Goal: Task Accomplishment & Management: Use online tool/utility

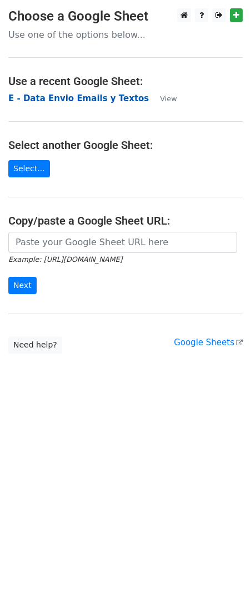
click at [49, 93] on strong "E - Data Envio Emails y Textos" at bounding box center [78, 98] width 141 height 10
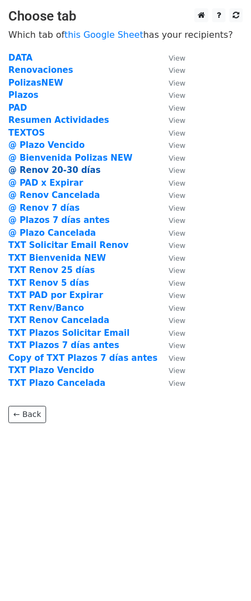
click at [72, 168] on strong "@ Renov 20-30 días" at bounding box center [54, 170] width 92 height 10
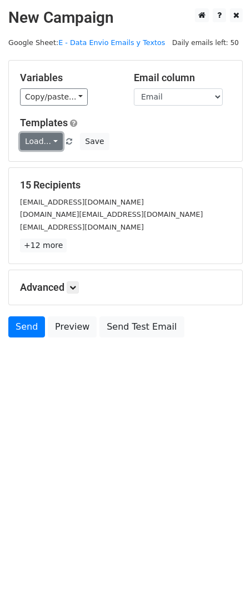
click at [47, 140] on link "Load..." at bounding box center [41, 141] width 43 height 17
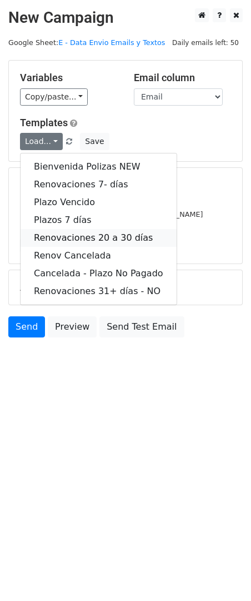
click at [127, 237] on link "Renovaciones 20 a 30 días" at bounding box center [99, 238] width 156 height 18
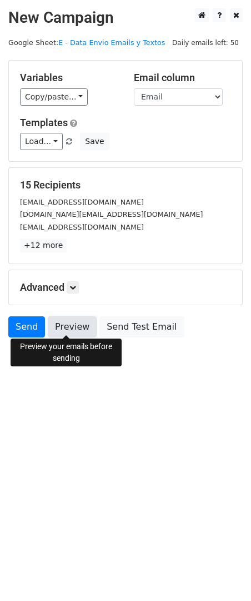
click at [66, 325] on link "Preview" at bounding box center [72, 327] width 49 height 21
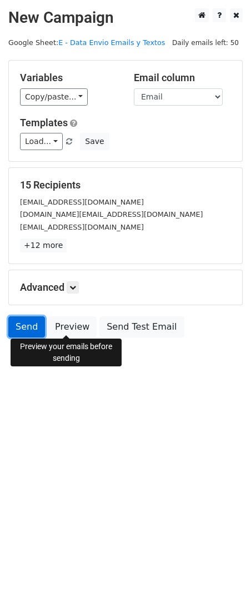
click at [21, 328] on link "Send" at bounding box center [26, 327] width 37 height 21
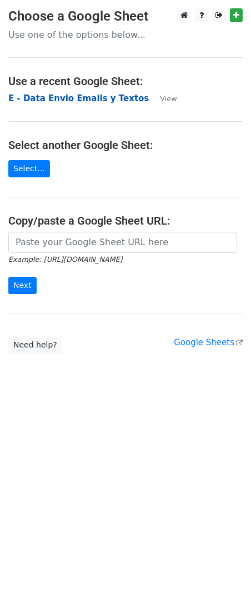
click at [71, 102] on strong "E - Data Envio Emails y Textos" at bounding box center [78, 98] width 141 height 10
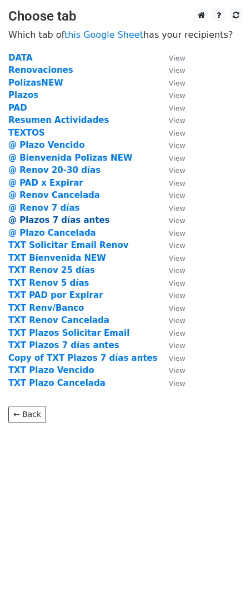
click at [74, 223] on strong "@ Plazos 7 días antes" at bounding box center [59, 220] width 102 height 10
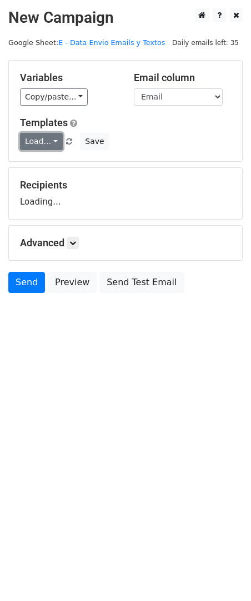
click at [38, 140] on link "Load..." at bounding box center [41, 141] width 43 height 17
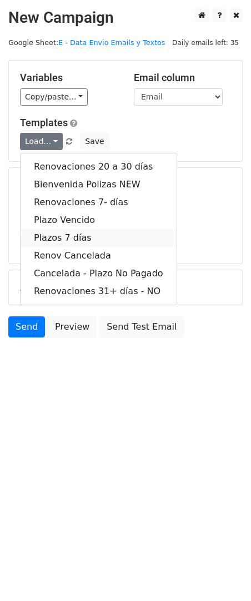
click at [82, 236] on link "Plazos 7 días" at bounding box center [99, 238] width 156 height 18
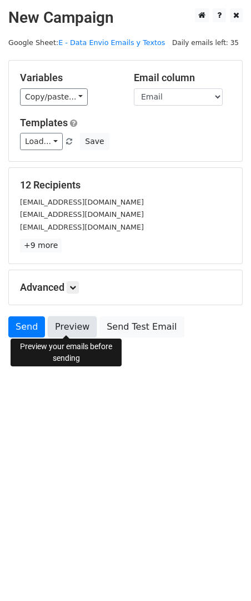
click at [63, 332] on link "Preview" at bounding box center [72, 327] width 49 height 21
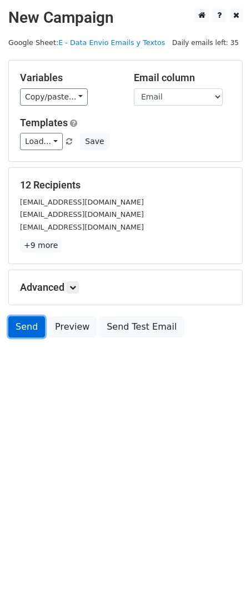
click at [31, 327] on link "Send" at bounding box center [26, 327] width 37 height 21
